Goal: Information Seeking & Learning: Compare options

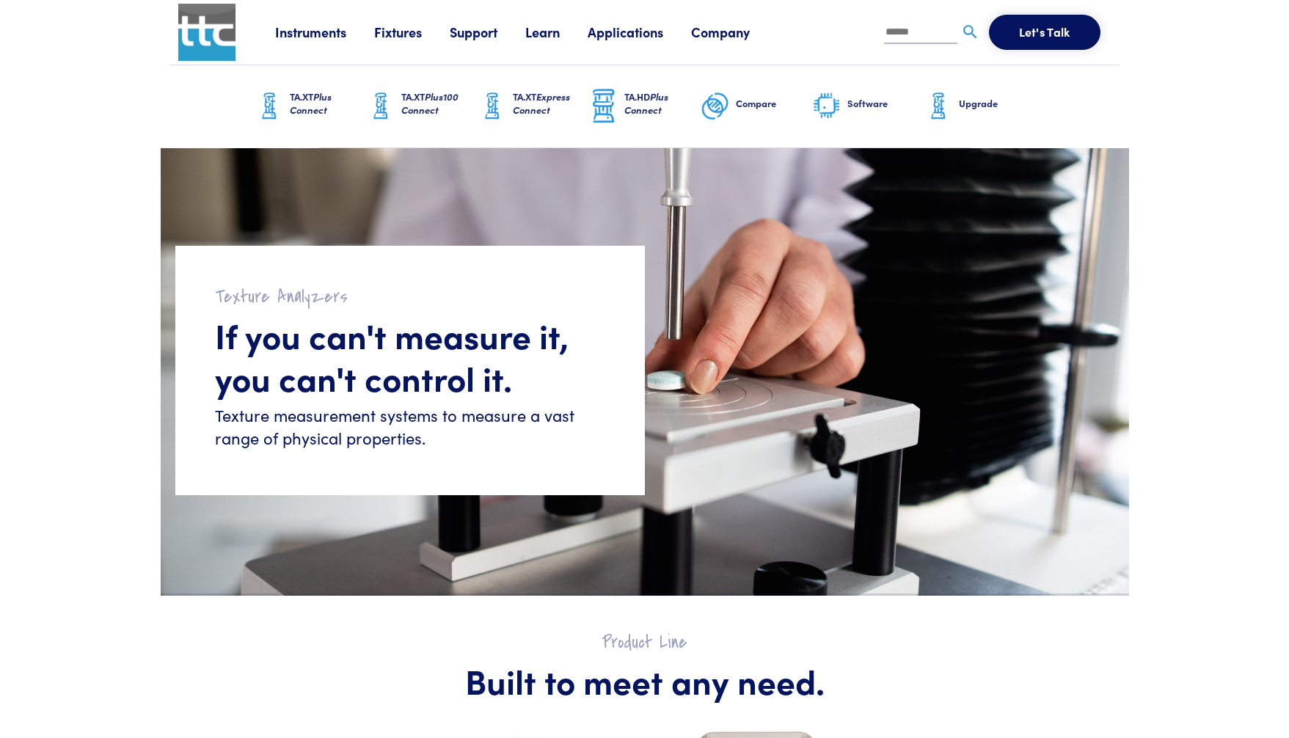
click at [951, 104] on img at bounding box center [938, 106] width 29 height 37
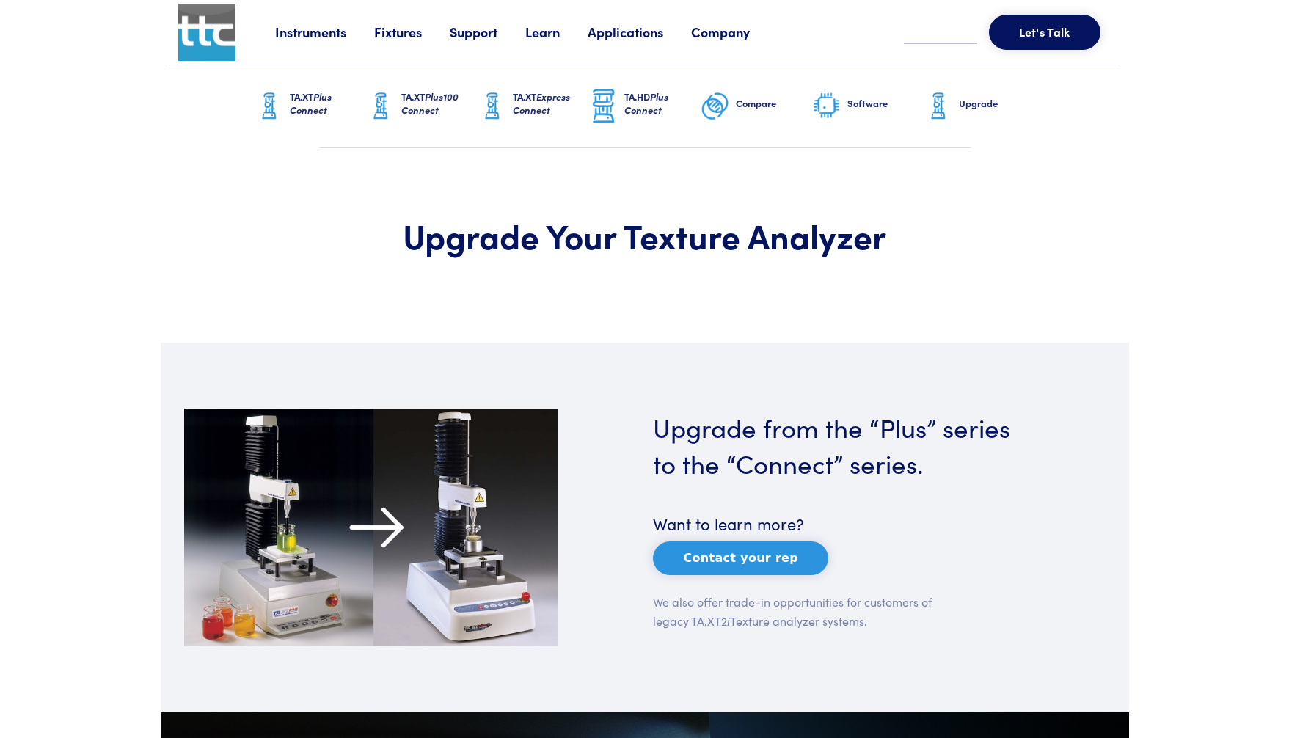
click at [401, 40] on link "Fixtures" at bounding box center [412, 32] width 76 height 18
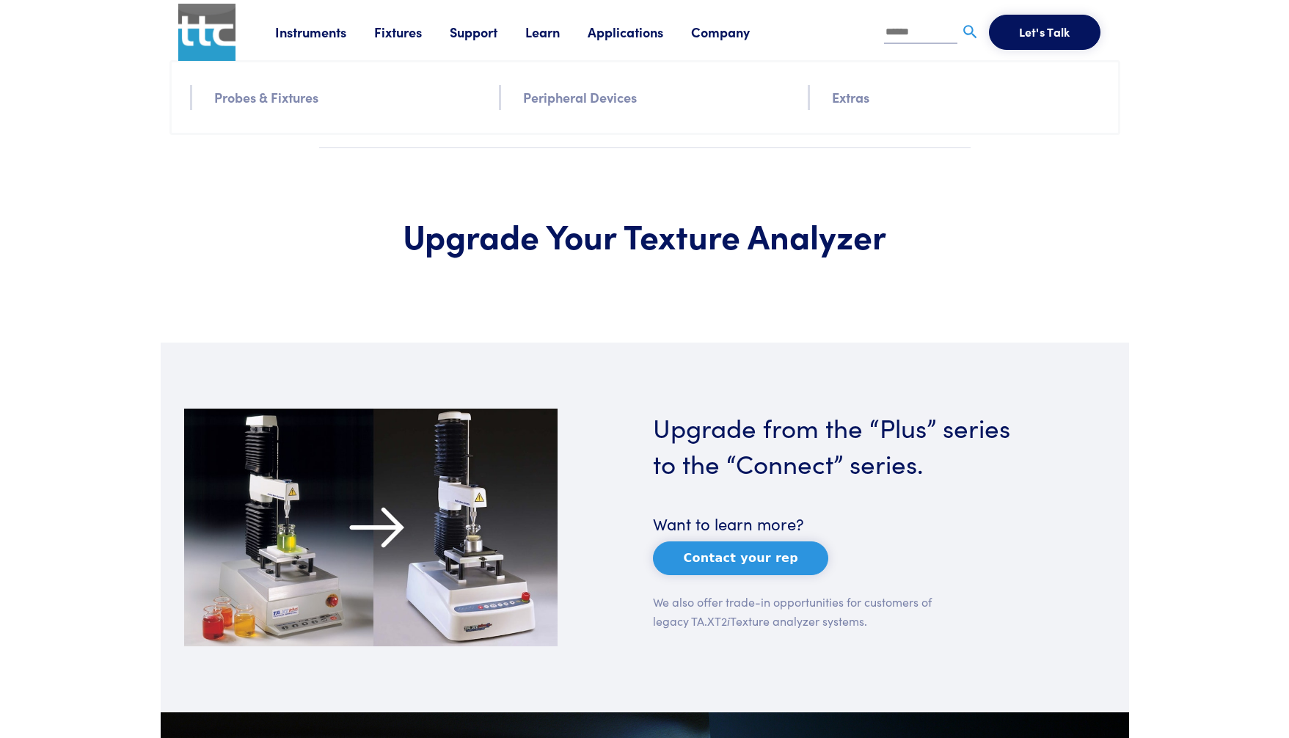
click at [301, 27] on link "Instruments" at bounding box center [324, 32] width 99 height 18
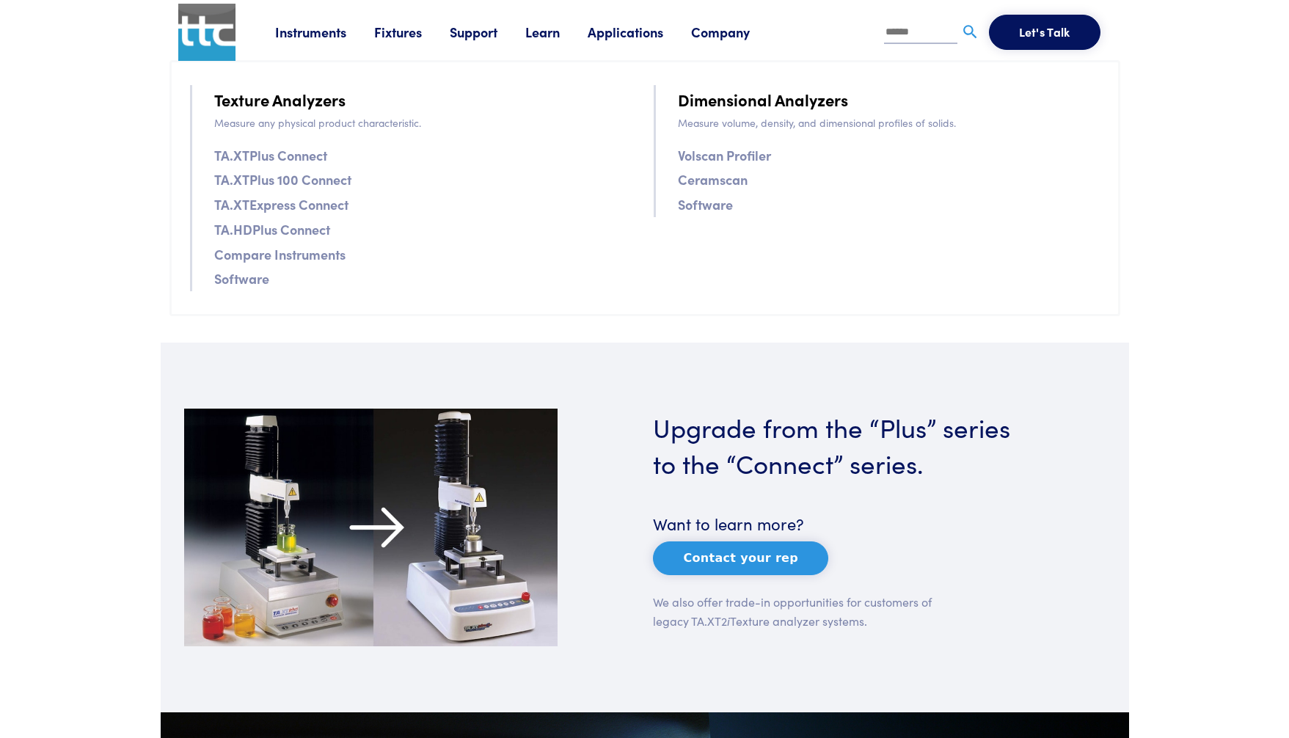
click at [321, 255] on link "Compare Instruments" at bounding box center [279, 254] width 131 height 21
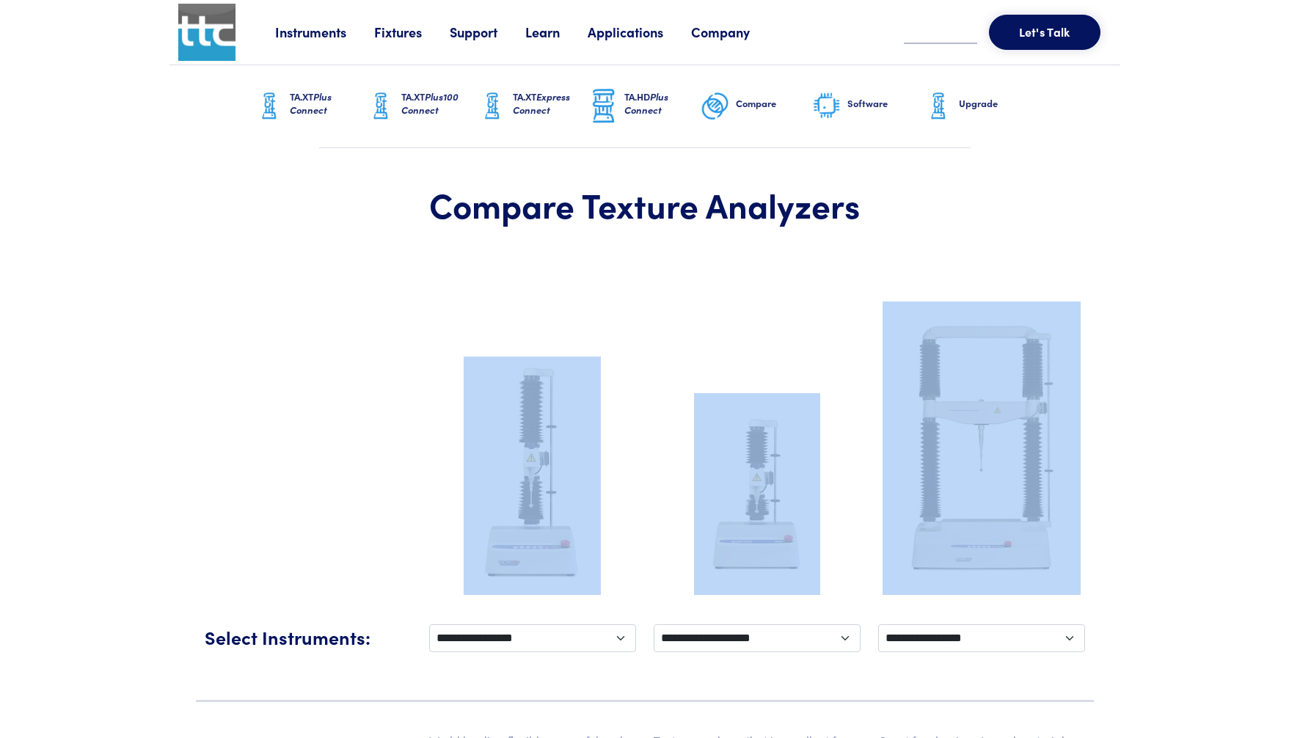
drag, startPoint x: 1287, startPoint y: 170, endPoint x: 1295, endPoint y: 287, distance: 116.9
drag, startPoint x: 1295, startPoint y: 286, endPoint x: 1219, endPoint y: 217, distance: 102.9
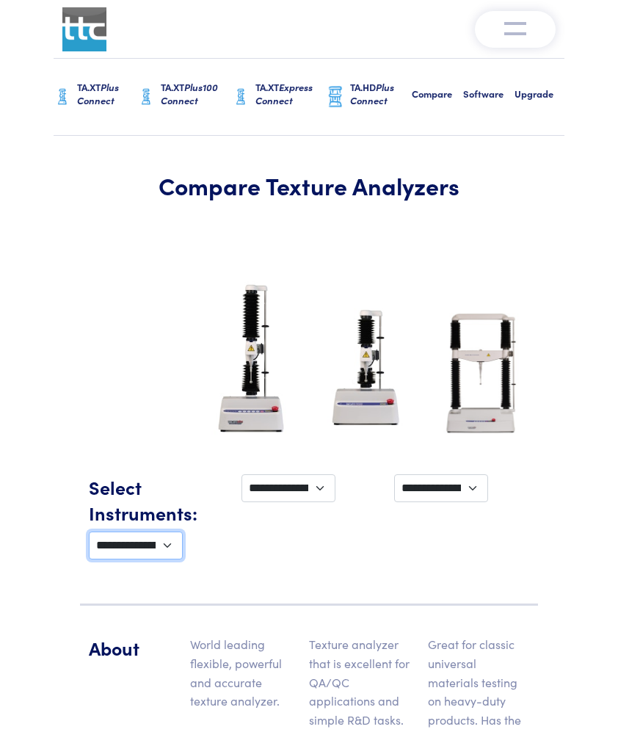
click at [183, 531] on select "**********" at bounding box center [136, 545] width 94 height 28
